Goal: Task Accomplishment & Management: Manage account settings

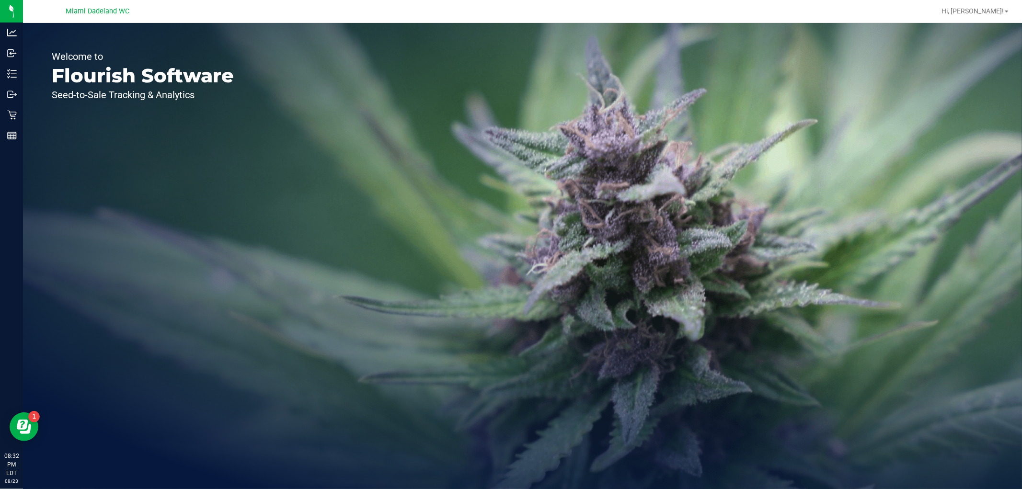
click at [8, 114] on icon at bounding box center [12, 115] width 10 height 10
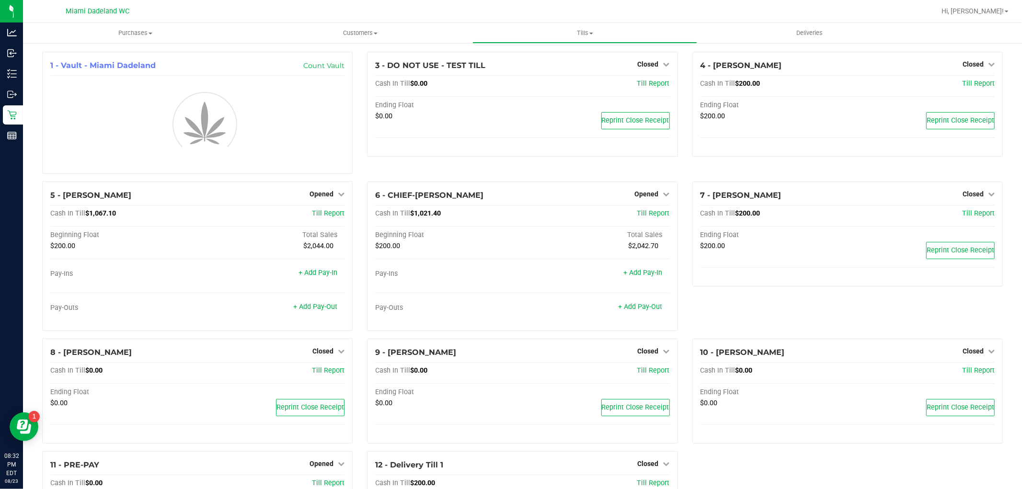
scroll to position [129, 0]
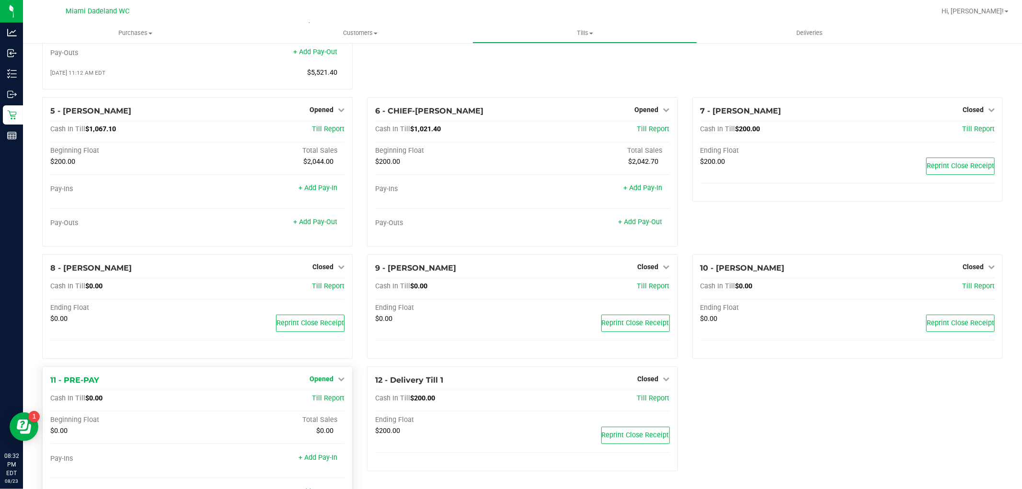
click at [327, 383] on span "Opened" at bounding box center [321, 379] width 24 height 8
click at [310, 400] on link "Close Till" at bounding box center [323, 399] width 26 height 8
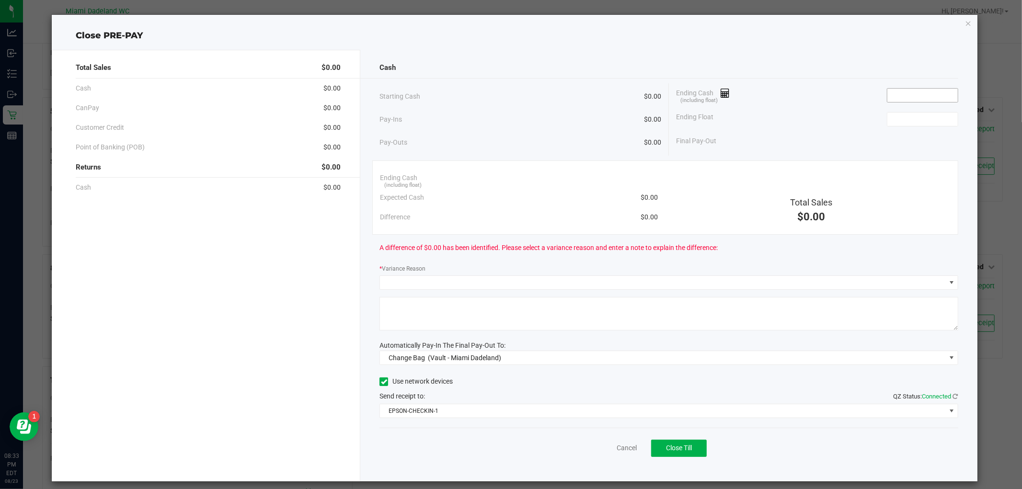
click at [920, 90] on input at bounding box center [922, 95] width 70 height 13
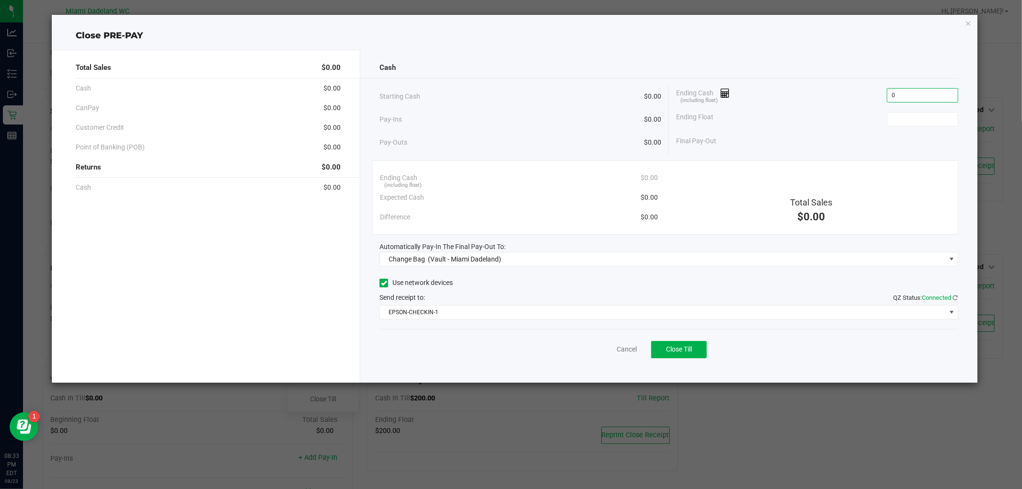
type input "$0.00"
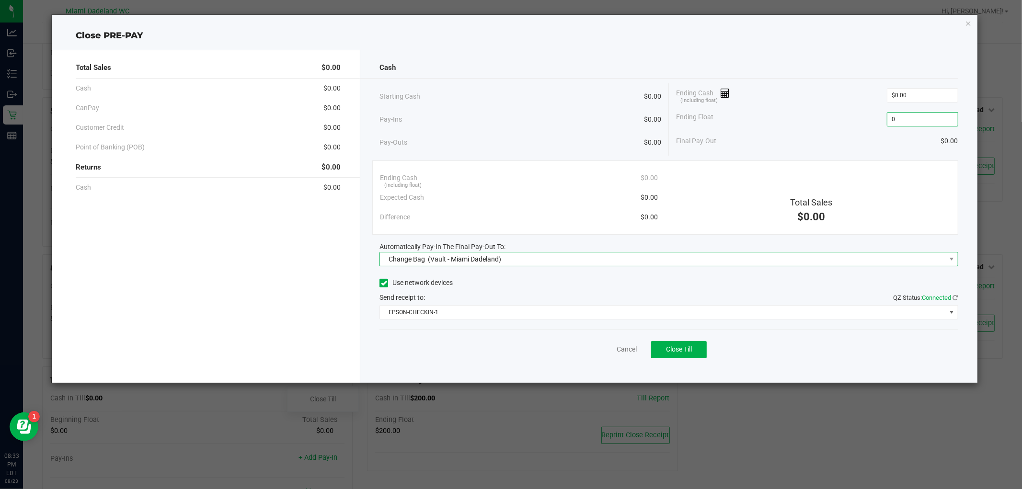
click at [655, 264] on span "Change Bag (Vault - Miami Dadeland)" at bounding box center [662, 258] width 565 height 13
type input "$0.00"
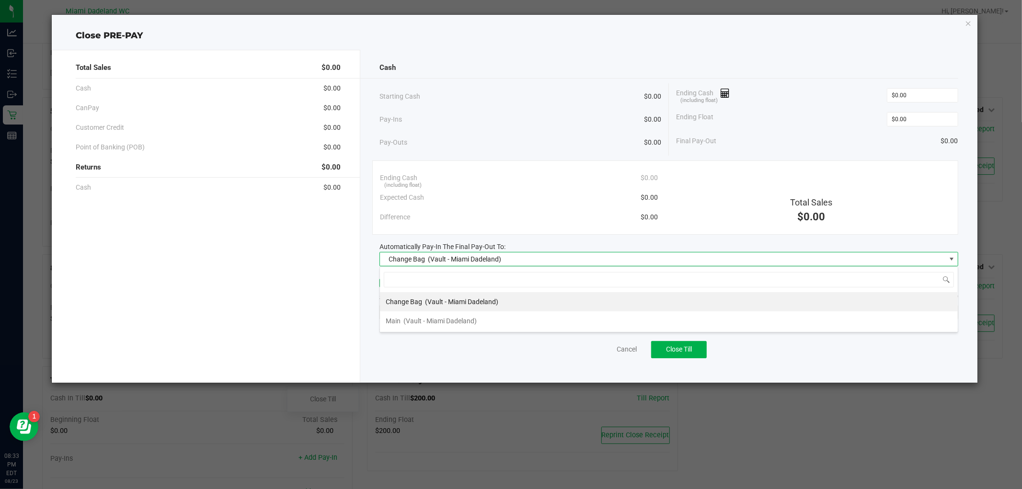
scroll to position [14, 578]
click at [491, 302] on span "(Vault - Miami Dadeland)" at bounding box center [461, 302] width 73 height 8
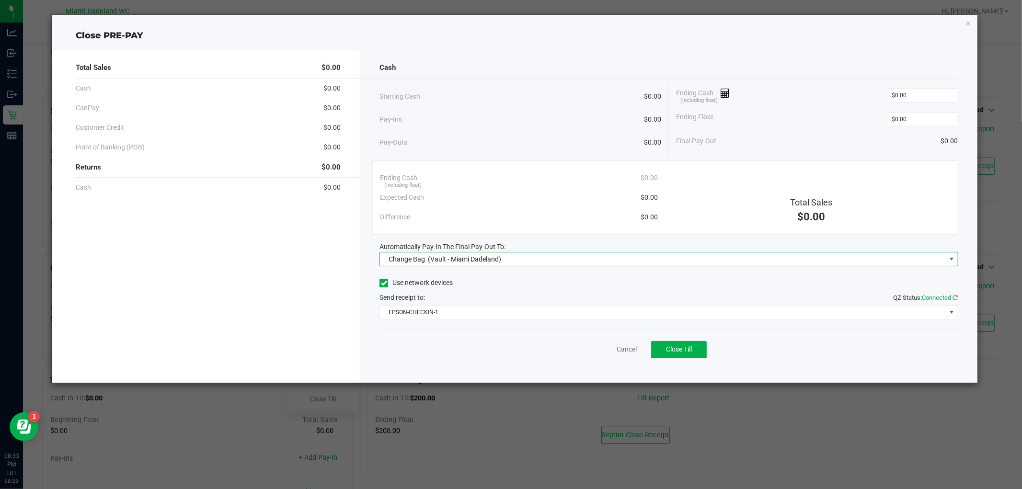
click at [481, 251] on div "Automatically Pay-In The Final Pay-Out To:" at bounding box center [668, 247] width 578 height 10
click at [472, 252] on span "Change Bag (Vault - Miami Dadeland)" at bounding box center [668, 259] width 578 height 14
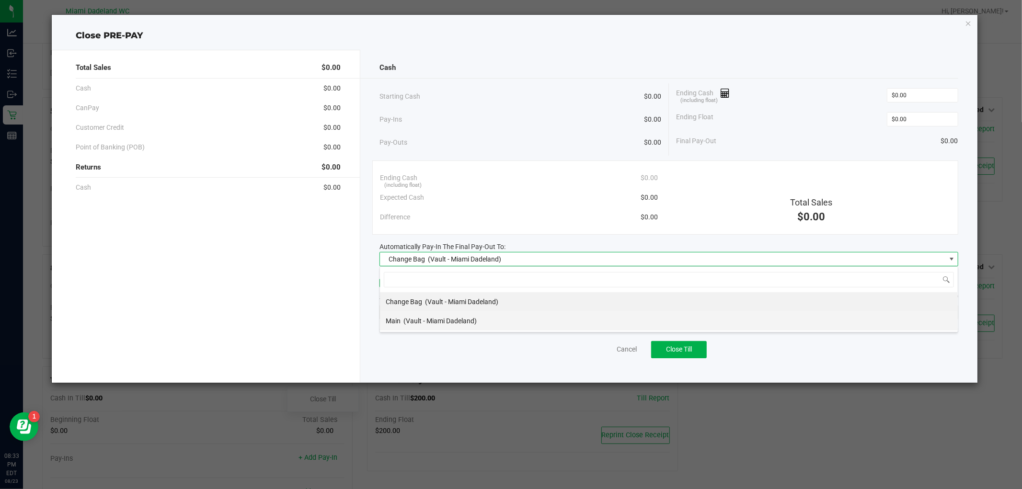
click at [455, 322] on span "(Vault - Miami Dadeland)" at bounding box center [439, 321] width 73 height 8
click at [468, 315] on span "EPSON-CHECKIN-1" at bounding box center [662, 312] width 565 height 13
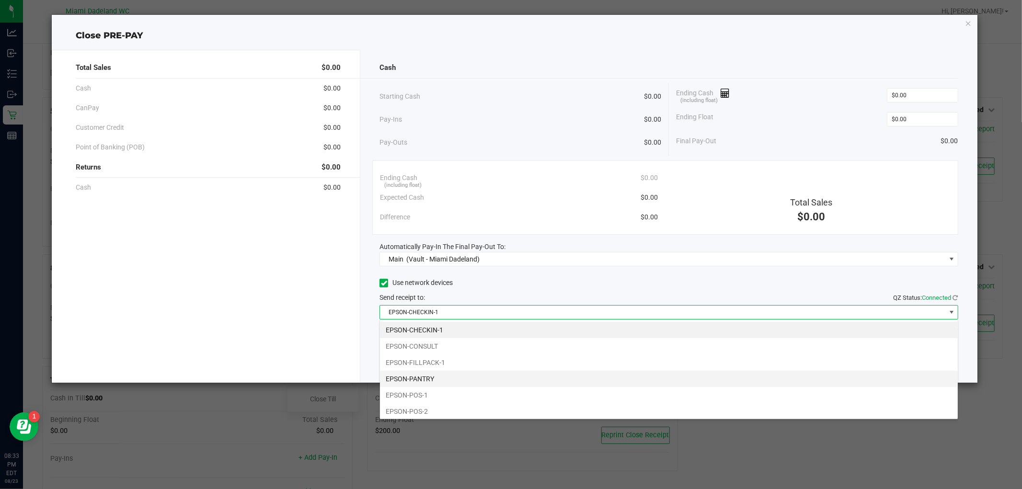
click at [435, 371] on li "EPSON-PANTRY" at bounding box center [669, 379] width 578 height 16
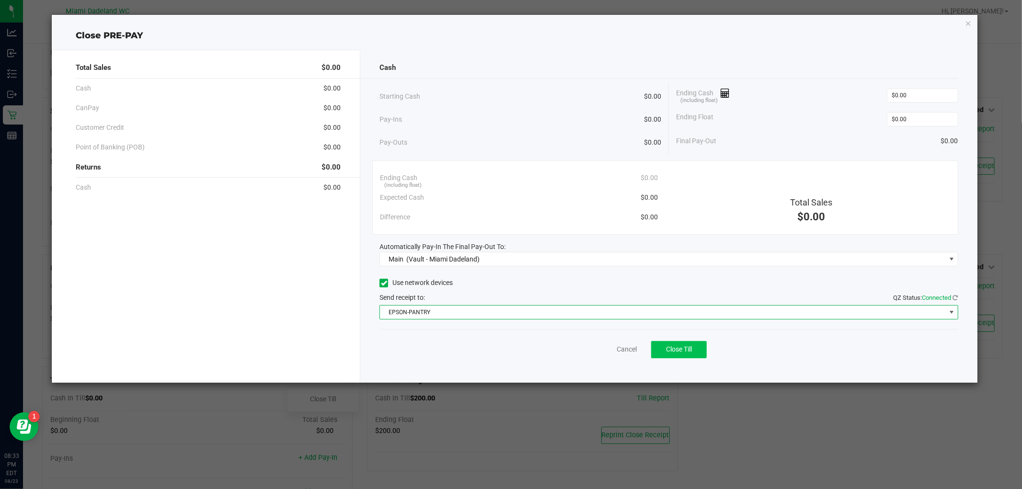
click at [686, 345] on span "Close Till" at bounding box center [679, 349] width 26 height 8
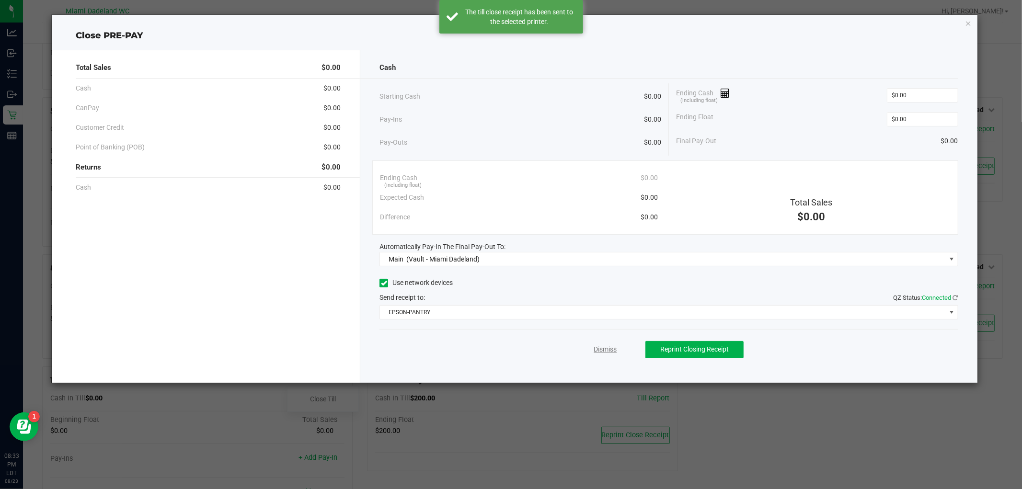
click at [606, 346] on link "Dismiss" at bounding box center [605, 349] width 23 height 10
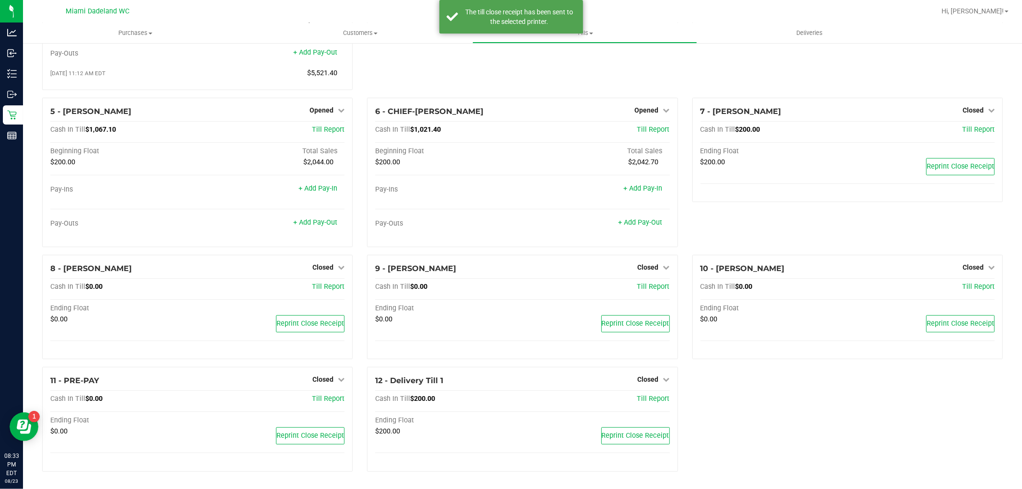
click at [319, 112] on span "Opened" at bounding box center [321, 110] width 24 height 8
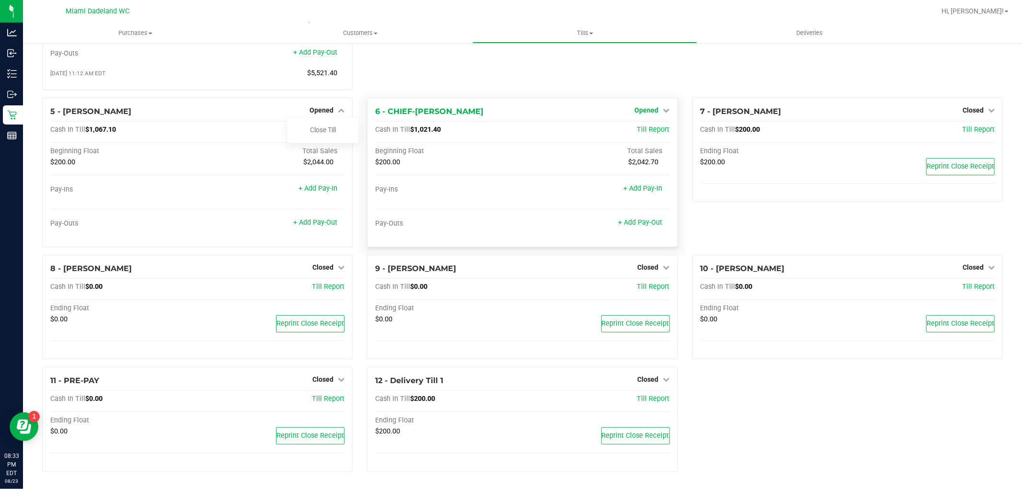
click at [640, 109] on span "Opened" at bounding box center [647, 110] width 24 height 8
click at [638, 131] on link "Close Till" at bounding box center [648, 130] width 26 height 8
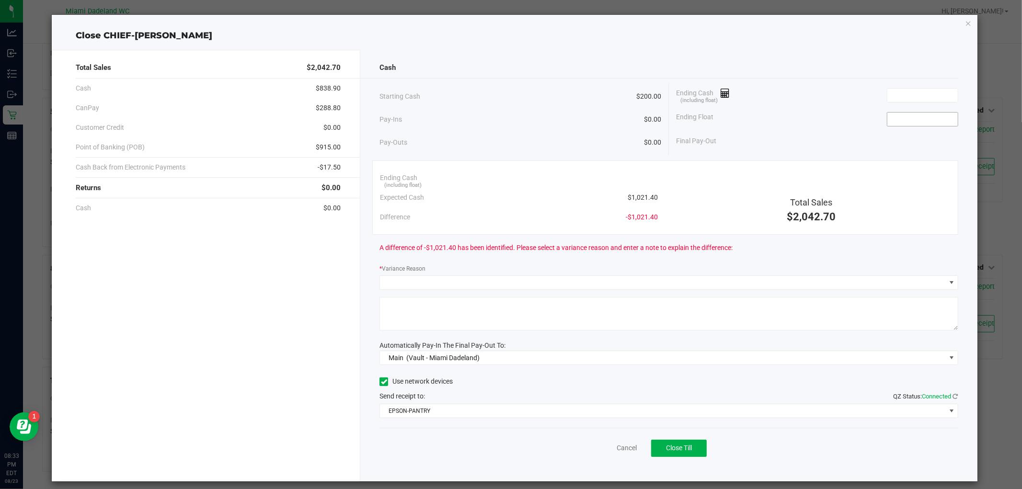
click at [904, 116] on input at bounding box center [922, 119] width 70 height 13
click at [927, 96] on input at bounding box center [922, 95] width 70 height 13
type input "$200.00"
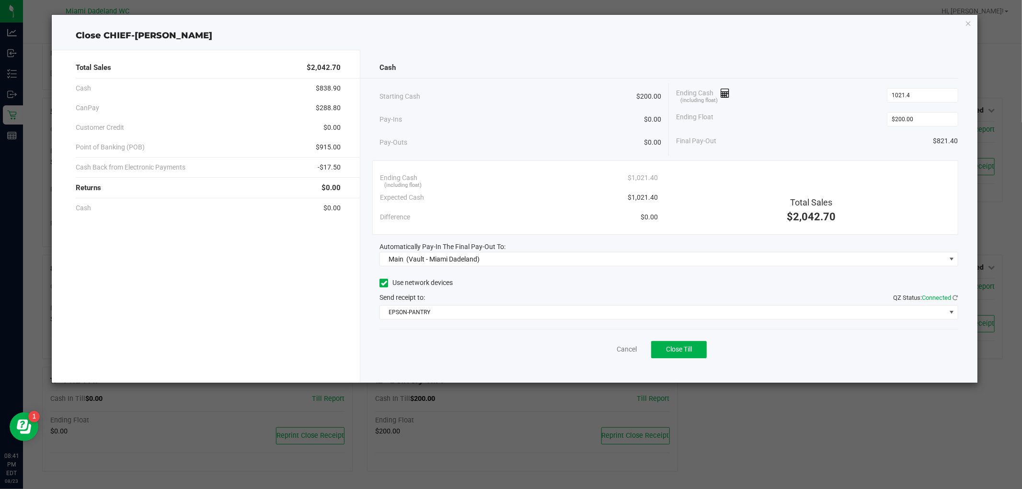
click at [780, 25] on div "Close CHIEF-WINCHLEY Total Sales $2,042.70 Cash $838.90 CanPay $288.80 Customer…" at bounding box center [514, 199] width 925 height 368
type input "$1,021.40"
click at [622, 346] on link "Cancel" at bounding box center [627, 349] width 20 height 10
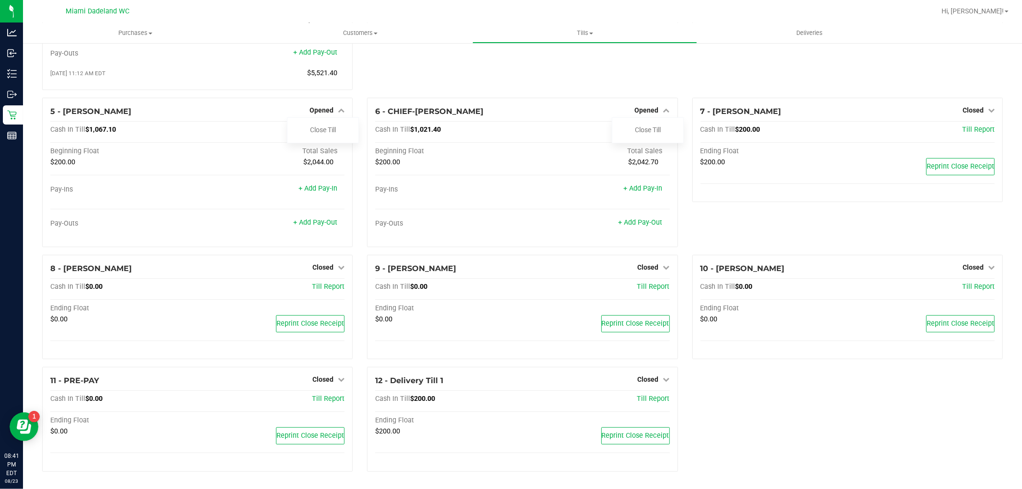
click at [494, 65] on div "3 - DO NOT USE - TEST TILL Closed Open Till Cash In Till $0.00 Till Report Endi…" at bounding box center [522, 10] width 325 height 175
click at [323, 128] on link "Close Till" at bounding box center [323, 130] width 26 height 8
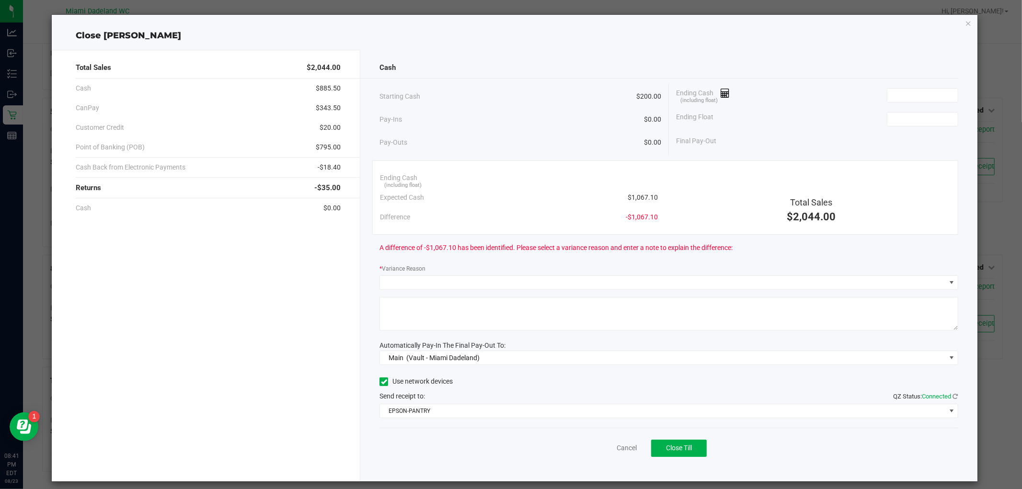
click at [894, 74] on div "Cash" at bounding box center [668, 67] width 578 height 21
click at [926, 97] on input at bounding box center [922, 95] width 70 height 13
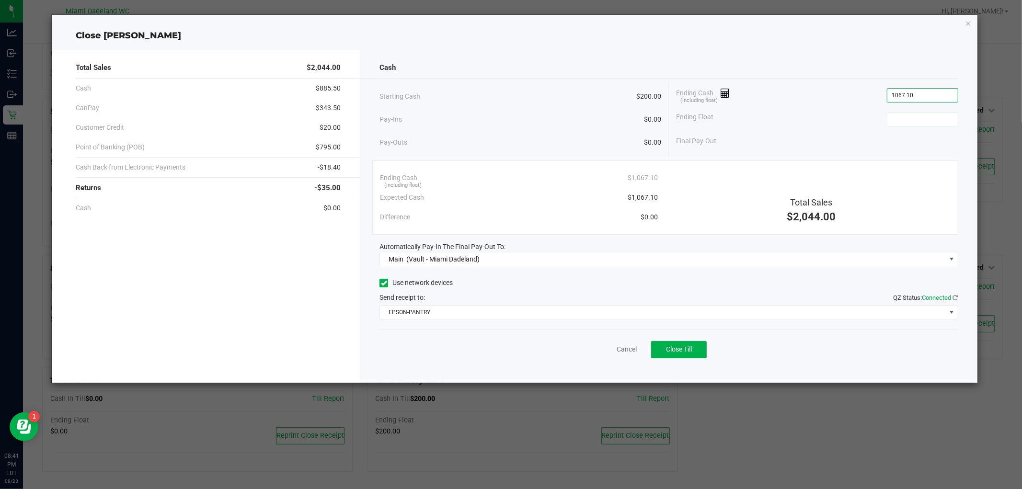
type input "$1,067.10"
click at [539, 42] on div "Total Sales $2,044.00 Cash $885.50 CanPay $343.50 Customer Credit $20.00 Point …" at bounding box center [514, 212] width 925 height 341
type input "$200.00"
click at [822, 35] on div "Close ELENA-GILELS" at bounding box center [514, 35] width 925 height 13
click at [684, 355] on button "Close Till" at bounding box center [679, 349] width 56 height 17
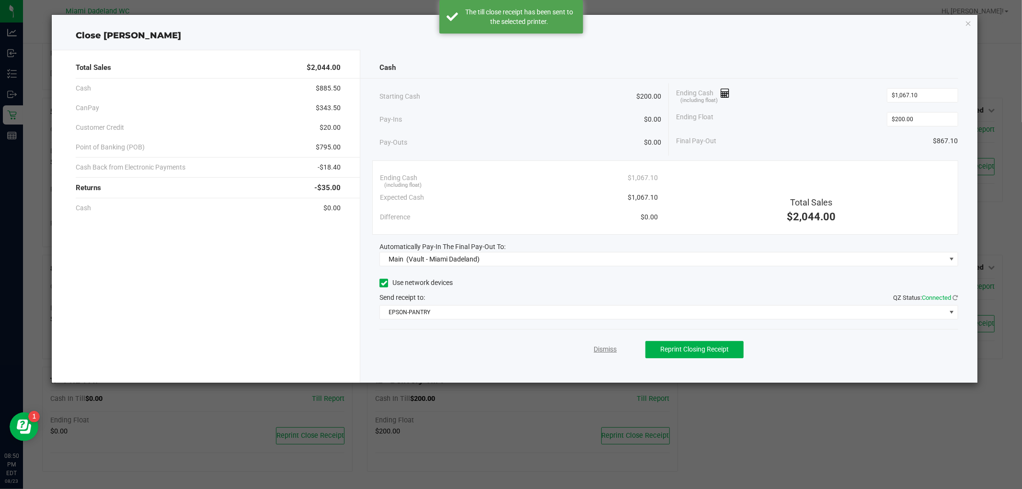
click at [604, 351] on link "Dismiss" at bounding box center [605, 349] width 23 height 10
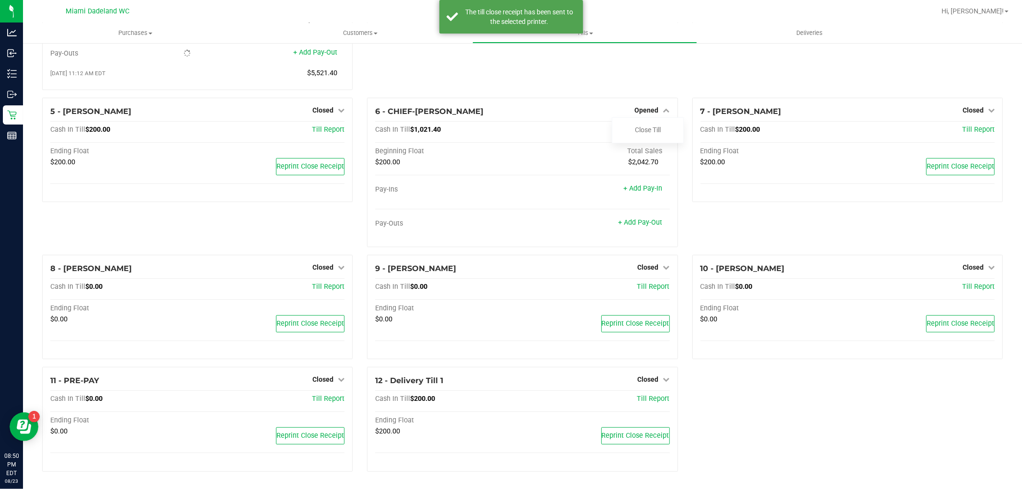
click at [652, 132] on link "Close Till" at bounding box center [648, 130] width 26 height 8
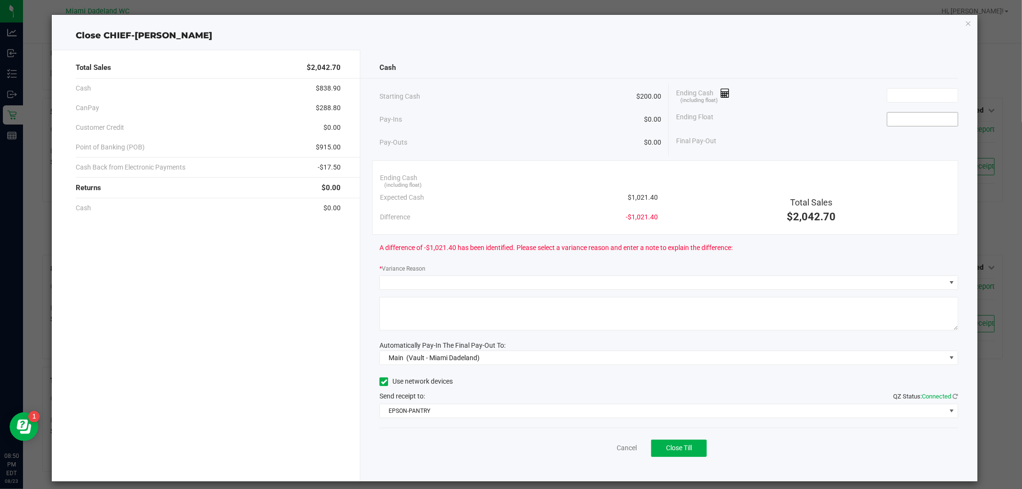
click at [926, 121] on input at bounding box center [922, 119] width 70 height 13
click at [932, 94] on input at bounding box center [922, 95] width 70 height 13
type input "$200.00"
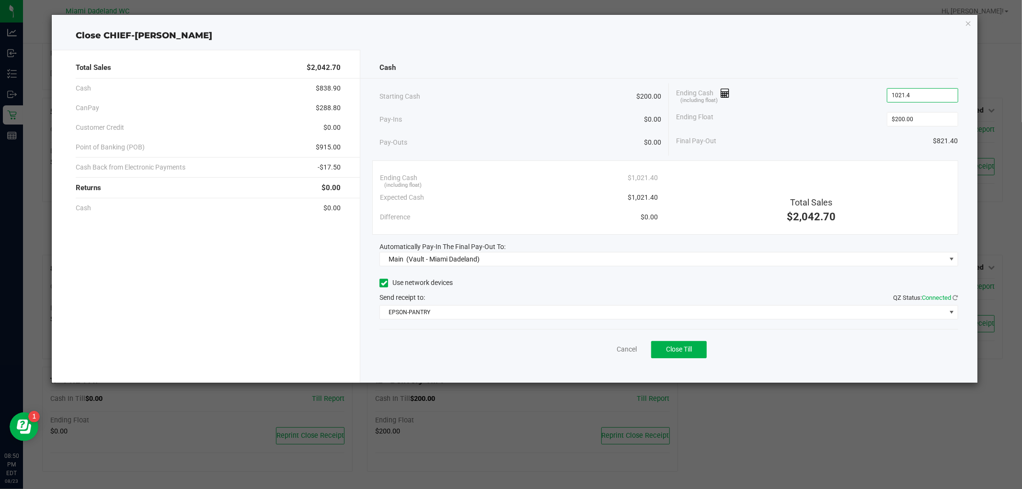
click at [830, 44] on div "Total Sales $2,042.70 Cash $838.90 CanPay $288.80 Customer Credit $0.00 Point o…" at bounding box center [514, 212] width 925 height 341
type input "$1,021.40"
click at [690, 347] on span "Close Till" at bounding box center [679, 349] width 26 height 8
click at [468, 50] on div "Cash Starting Cash $200.00 Pay-Ins $0.00 Pay-Outs $0.00 Ending Cash (including …" at bounding box center [668, 216] width 617 height 333
click at [613, 346] on link "Dismiss" at bounding box center [605, 349] width 23 height 10
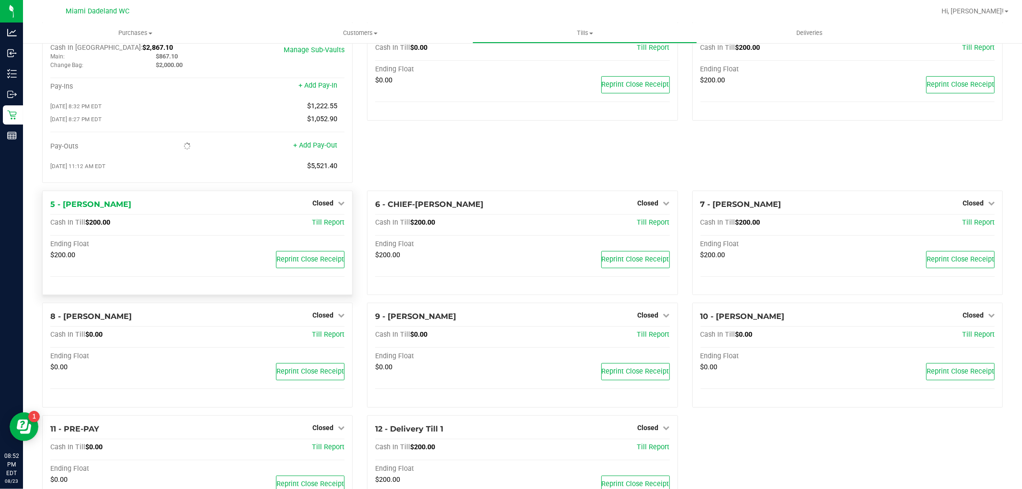
scroll to position [0, 0]
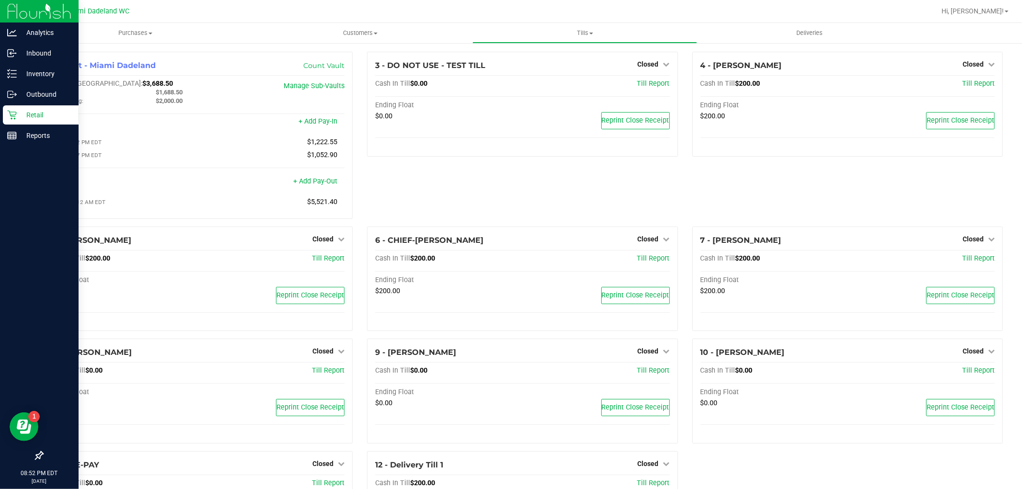
click at [26, 108] on div "Retail" at bounding box center [41, 114] width 76 height 19
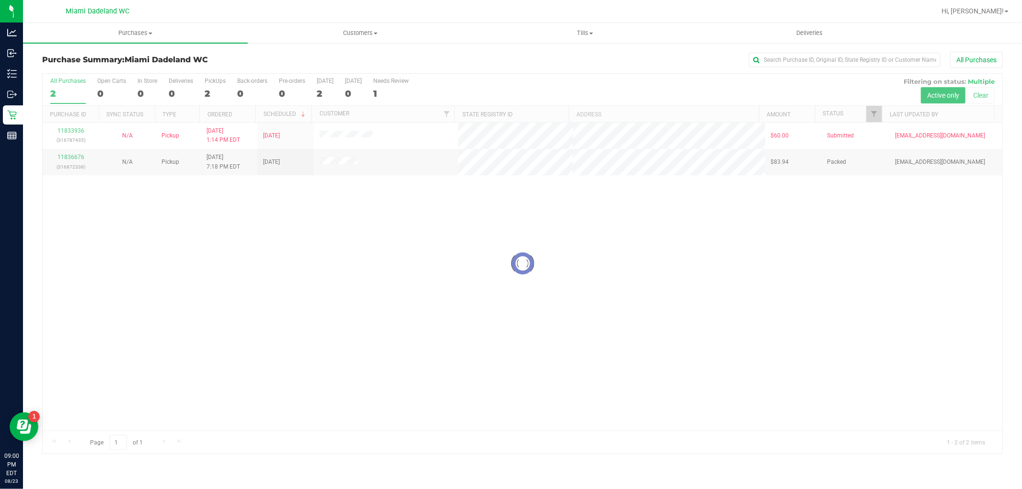
click at [327, 269] on div at bounding box center [523, 264] width 960 height 380
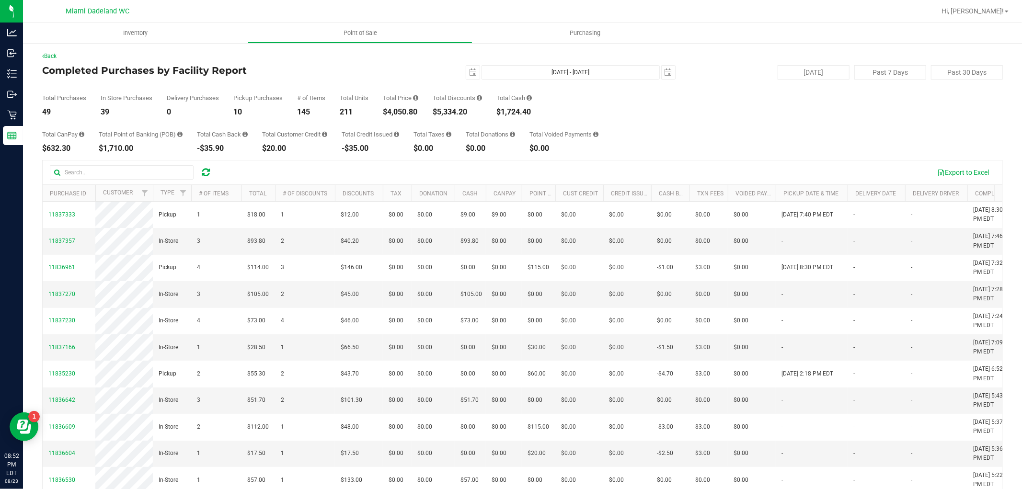
click at [409, 108] on div "$4,050.80" at bounding box center [400, 112] width 35 height 8
copy div "4,050.80"
click at [459, 109] on div "$5,334.20" at bounding box center [457, 112] width 49 height 8
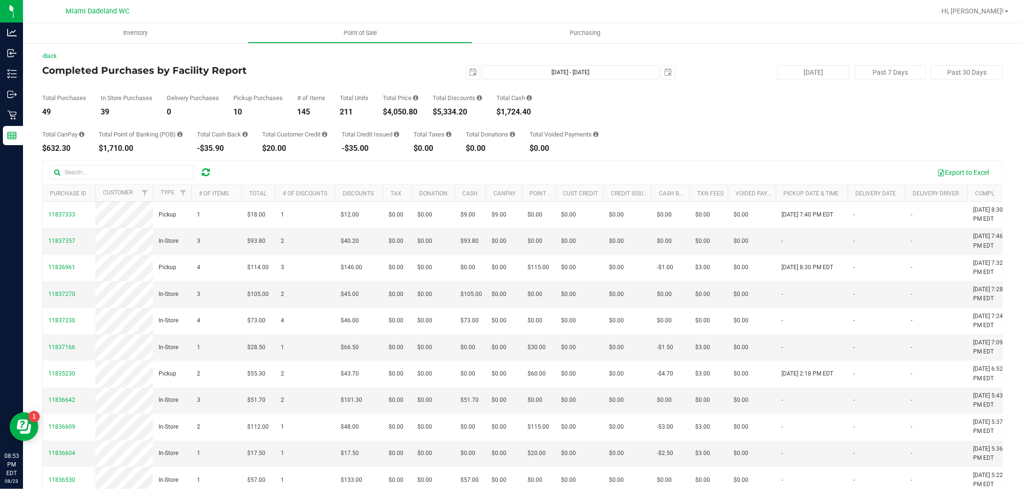
copy div "5,334.20"
click at [532, 108] on div "$1,724.40" at bounding box center [513, 112] width 35 height 8
click at [525, 110] on div "$1,724.40" at bounding box center [513, 112] width 35 height 8
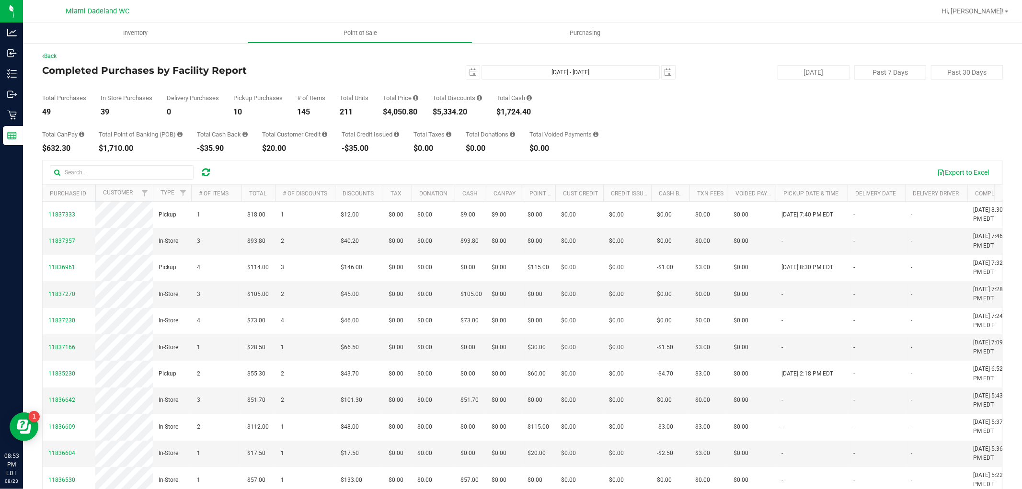
click at [525, 110] on div "$1,724.40" at bounding box center [513, 112] width 35 height 8
click at [457, 64] on div "Back Completed Purchases by Facility Report 2025-08-23 Aug 23, 2025 - Aug 23, 2…" at bounding box center [522, 292] width 961 height 481
click at [475, 73] on div "2025-08-23 Aug 23, 2025 - Aug 23, 2025 2025-08-23" at bounding box center [518, 72] width 327 height 14
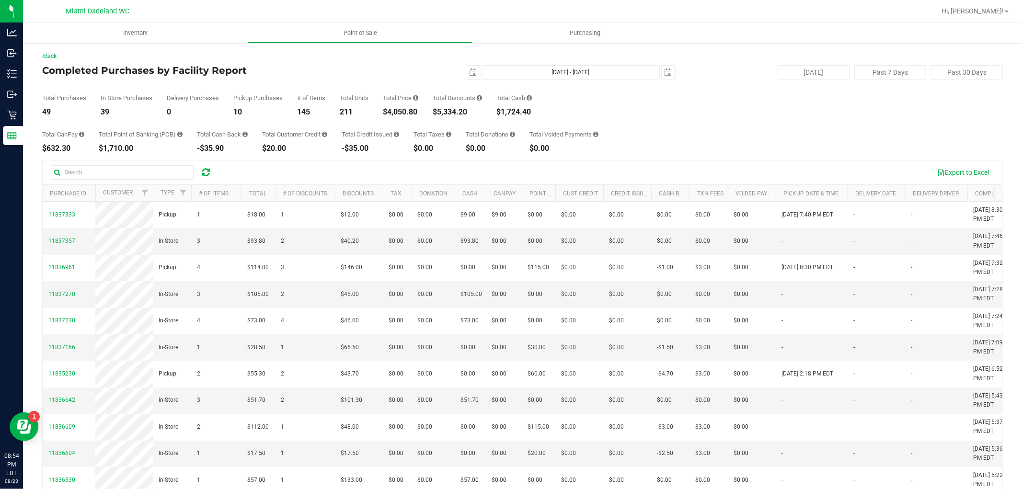
click at [471, 80] on div "Total Purchases 49 In Store Purchases 39 Delivery Purchases 0 Pickup Purchases …" at bounding box center [522, 98] width 961 height 36
click at [469, 74] on span "select" at bounding box center [473, 73] width 8 height 8
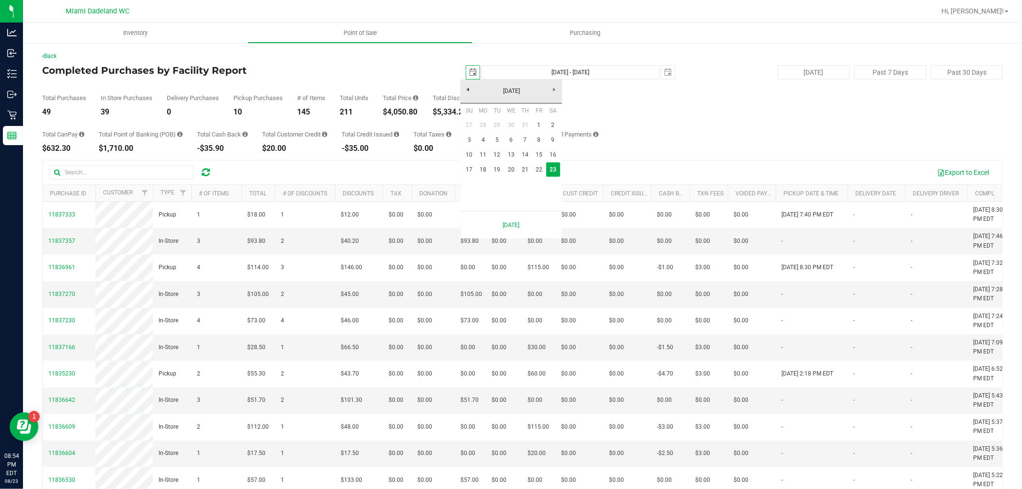
scroll to position [0, 24]
click at [485, 173] on link "18" at bounding box center [483, 169] width 14 height 15
type input "2025-08-18"
type input "Aug 18, 2025 - Aug 23, 2025"
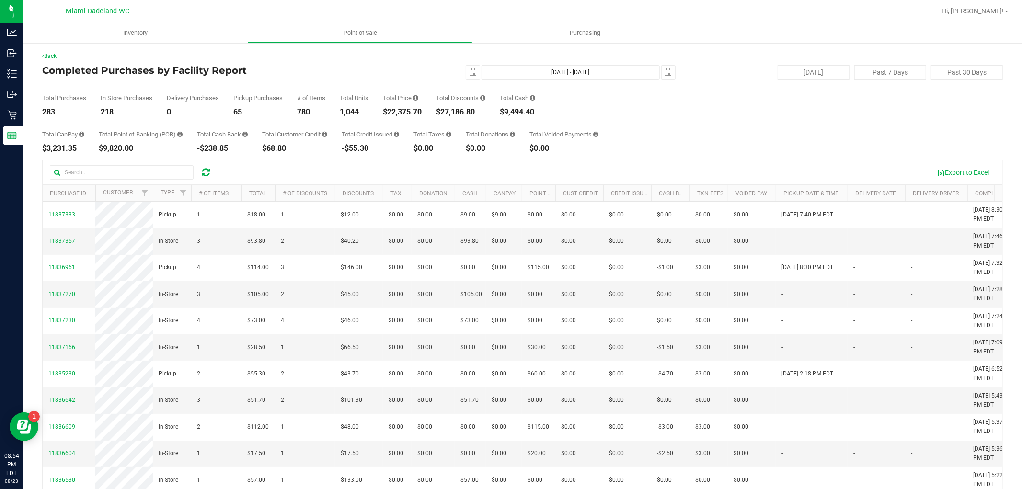
click at [417, 109] on div "$22,375.70" at bounding box center [402, 112] width 39 height 8
copy div "22,375.70"
click at [469, 67] on span "select" at bounding box center [472, 72] width 13 height 13
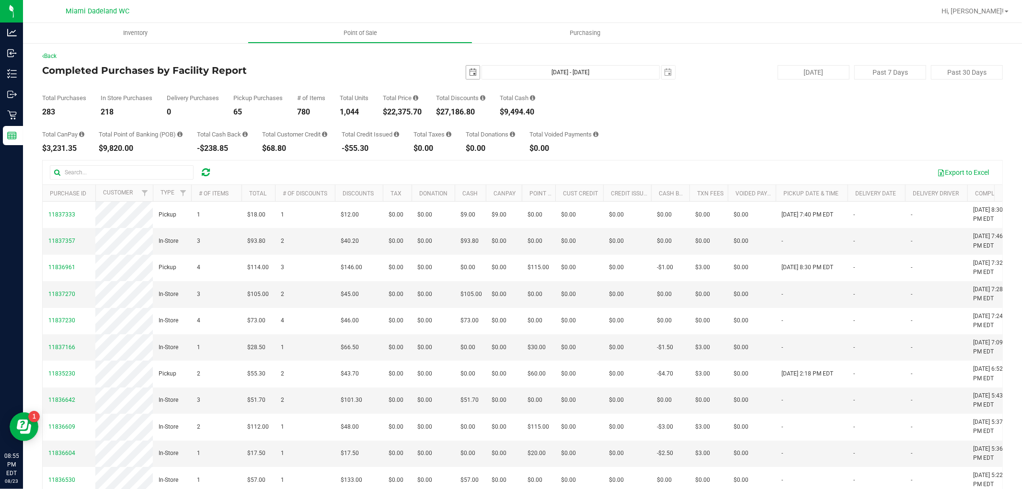
scroll to position [0, 24]
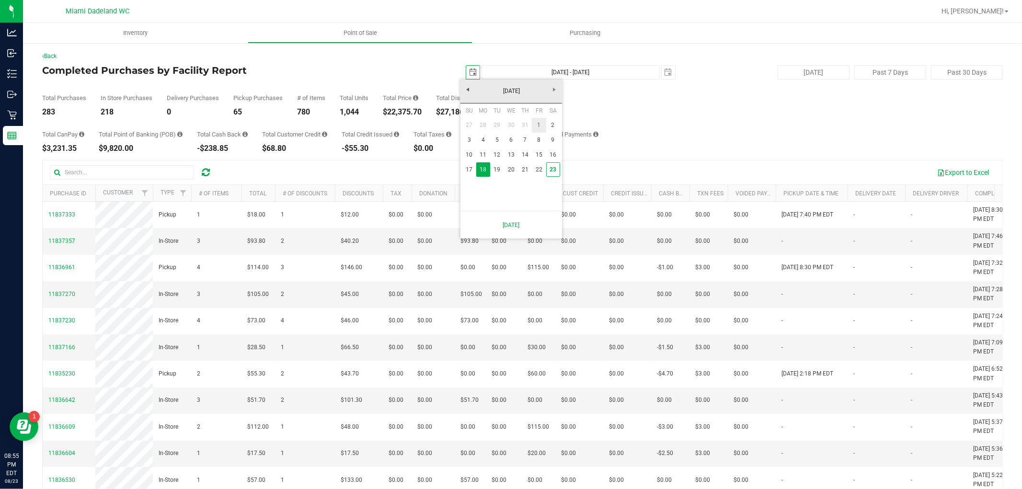
click at [538, 120] on link "1" at bounding box center [539, 125] width 14 height 15
type input "2025-08-01"
type input "Aug 1, 2025 - Aug 23, 2025"
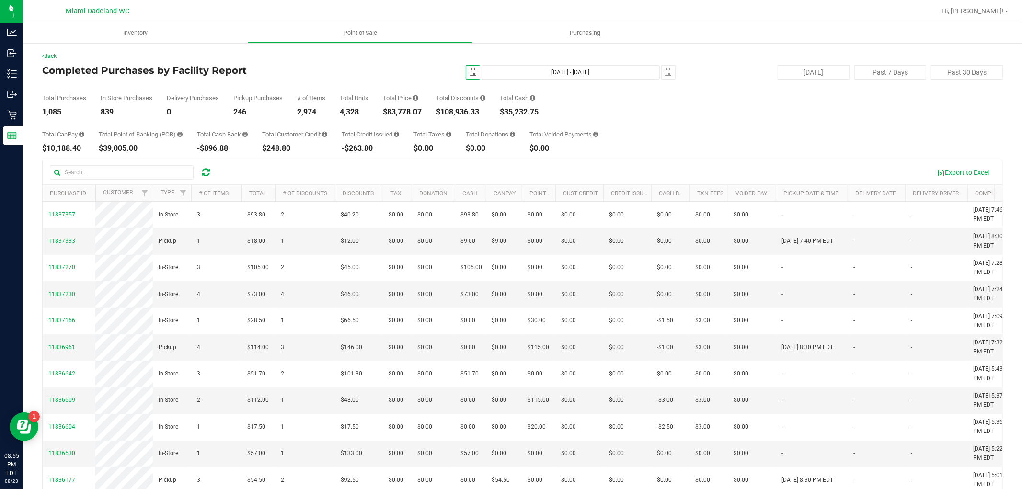
click at [407, 111] on div "$83,778.07" at bounding box center [402, 112] width 39 height 8
copy div "83,778.07"
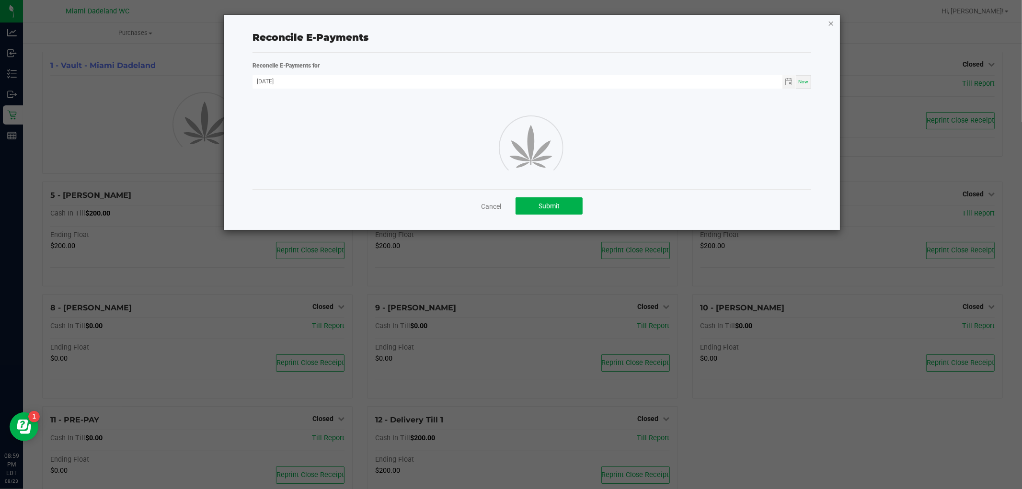
click at [831, 25] on icon "button" at bounding box center [831, 22] width 7 height 11
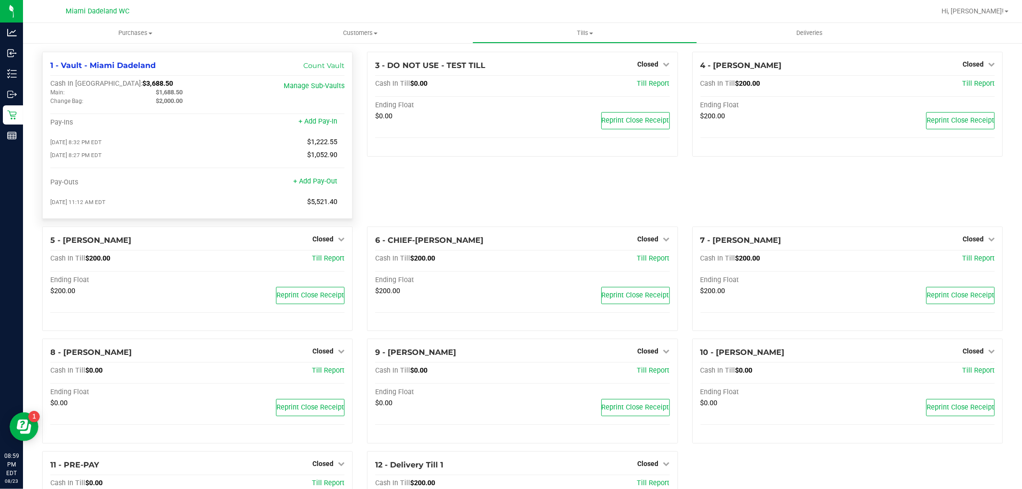
click at [142, 80] on span "$3,688.50" at bounding box center [157, 84] width 31 height 8
copy span "3,688.50"
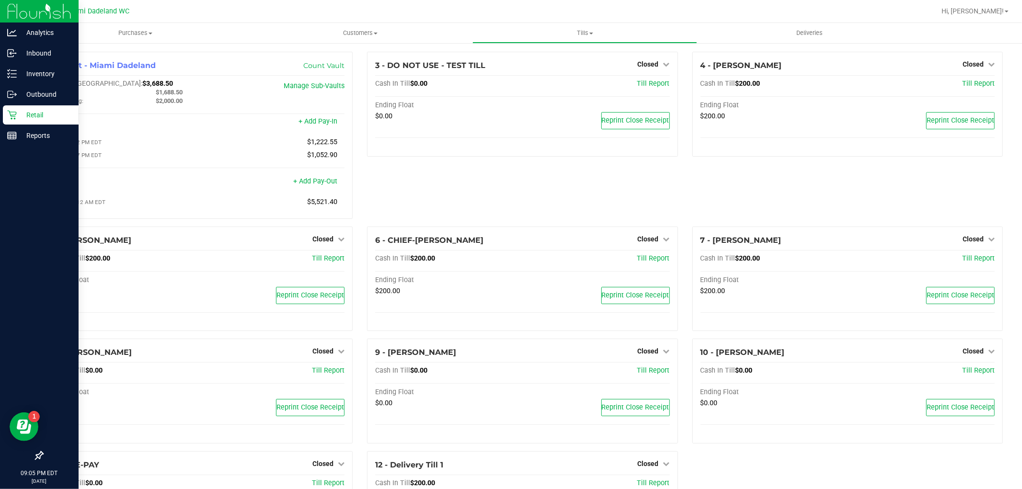
click at [6, 113] on div "Retail" at bounding box center [41, 114] width 76 height 19
